Goal: Information Seeking & Learning: Learn about a topic

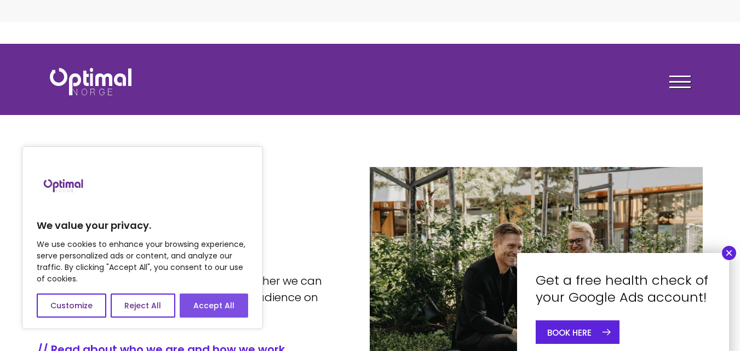
click at [210, 304] on font "Accept All" at bounding box center [213, 305] width 41 height 11
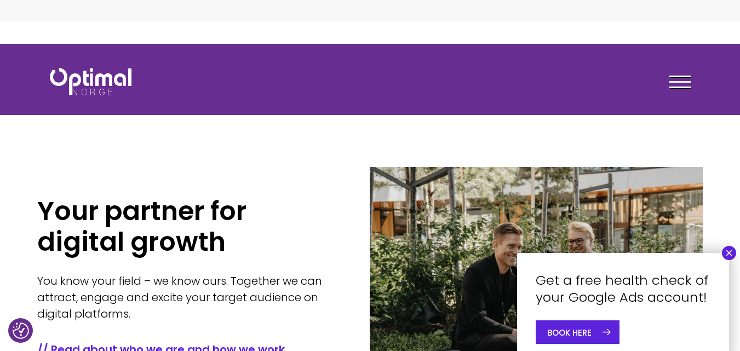
checkbox input "true"
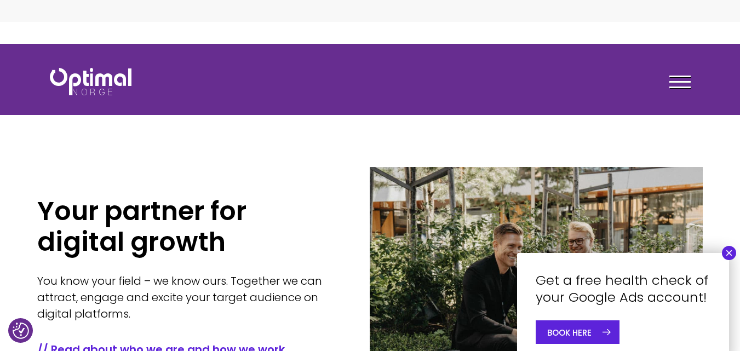
click at [730, 251] on font "×" at bounding box center [729, 252] width 8 height 15
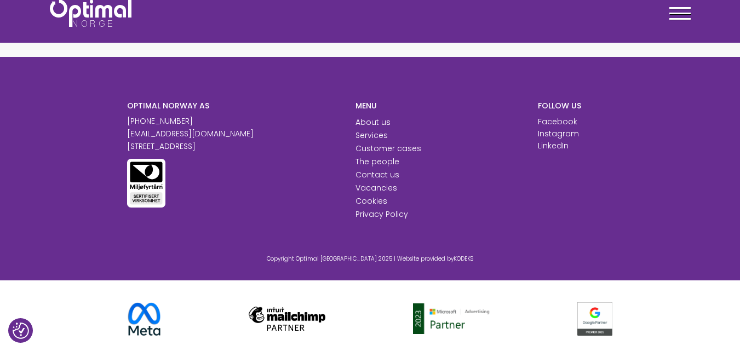
scroll to position [1276, 0]
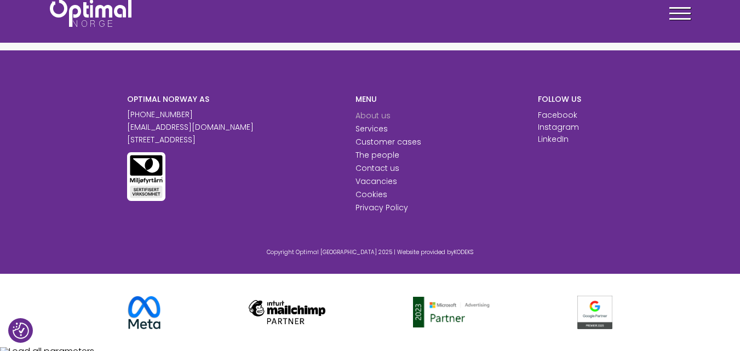
click at [376, 117] on font "About us" at bounding box center [372, 115] width 35 height 11
click at [384, 167] on font "Contact us" at bounding box center [377, 168] width 44 height 11
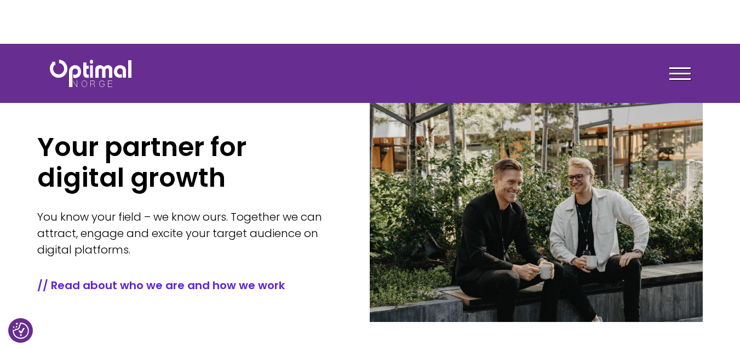
scroll to position [183, 0]
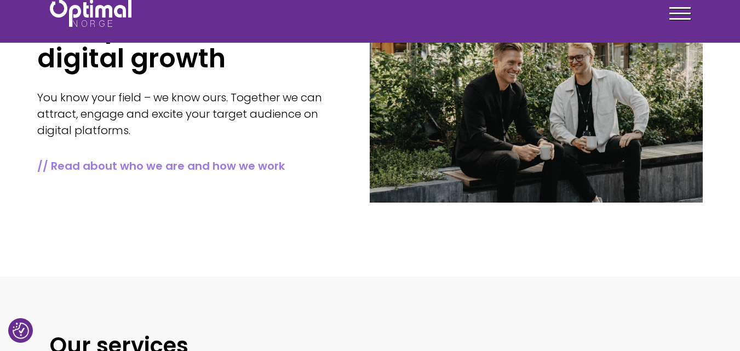
click at [239, 164] on font "// Read about who we are and how we work" at bounding box center [161, 165] width 248 height 15
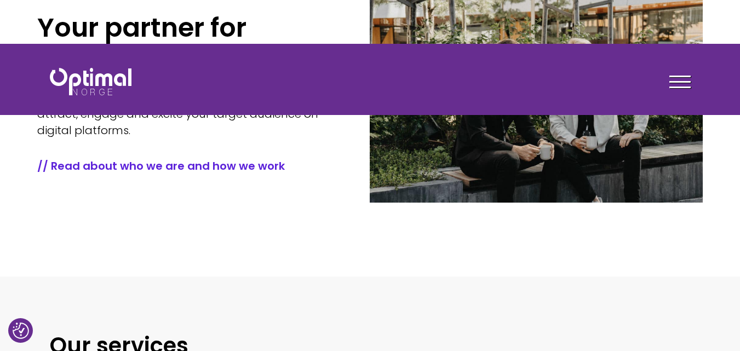
scroll to position [0, 0]
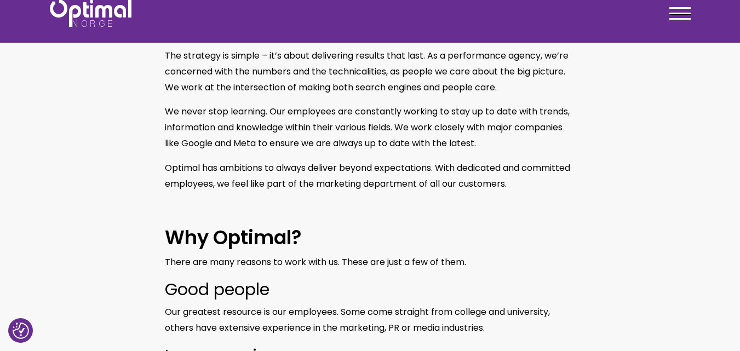
checkbox input "true"
